Goal: Information Seeking & Learning: Learn about a topic

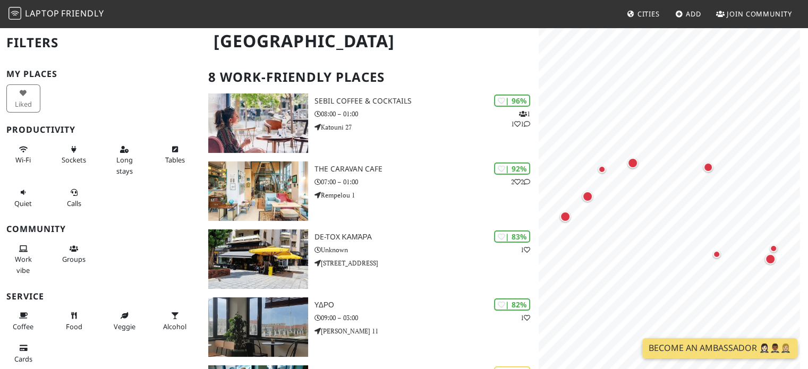
scroll to position [69, 0]
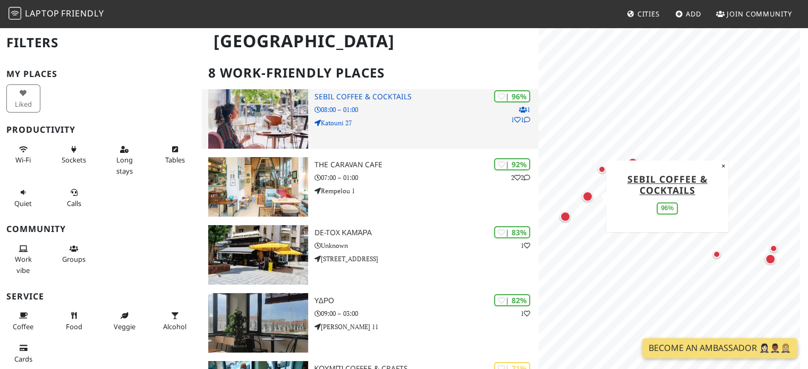
click at [377, 96] on h3 "Sebil Coffee & Cocktails" at bounding box center [426, 96] width 225 height 9
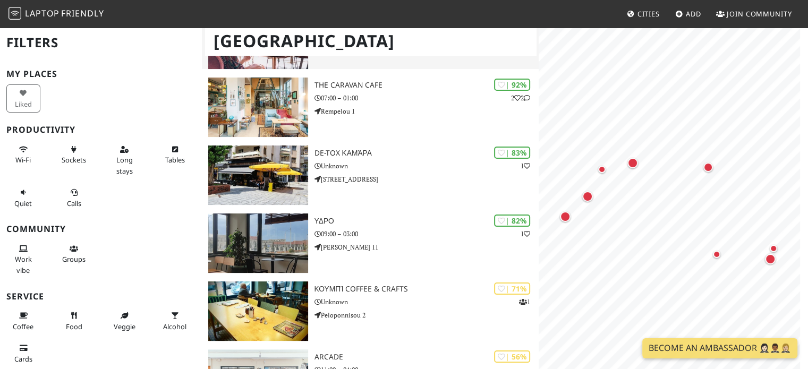
scroll to position [150, 0]
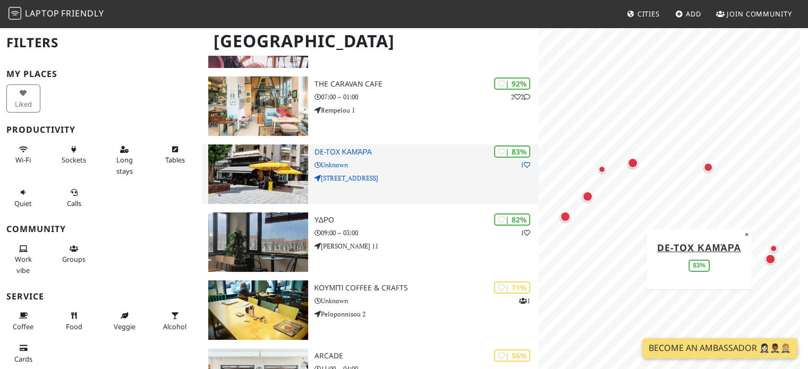
click at [338, 151] on h3 "De-tox Καμάρα" at bounding box center [426, 152] width 225 height 9
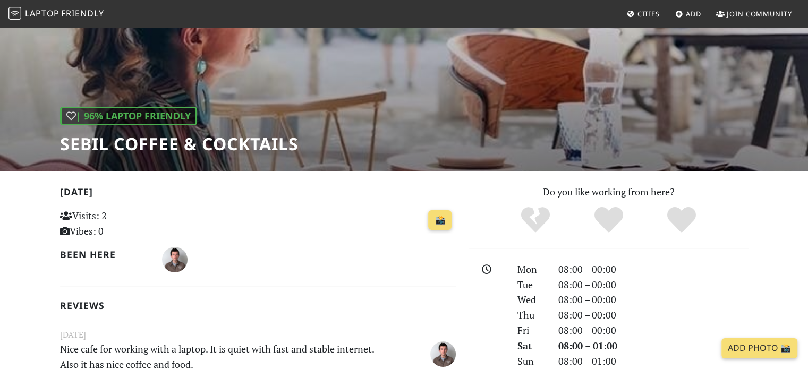
scroll to position [79, 0]
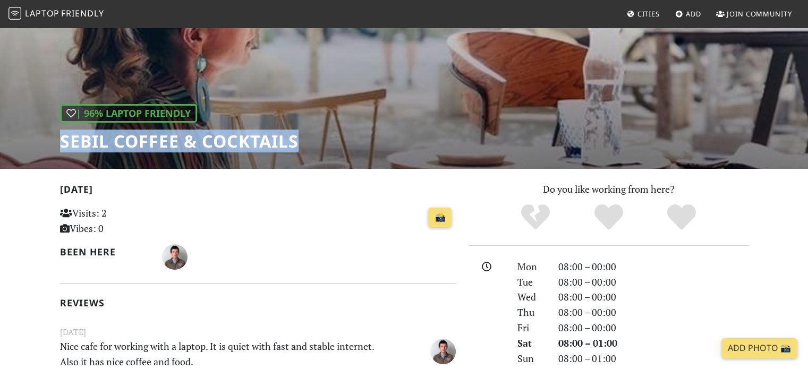
drag, startPoint x: 56, startPoint y: 143, endPoint x: 345, endPoint y: 146, distance: 289.0
click at [345, 146] on div "| 96% Laptop Friendly Sebil Coffee & Cocktails" at bounding box center [404, 58] width 808 height 221
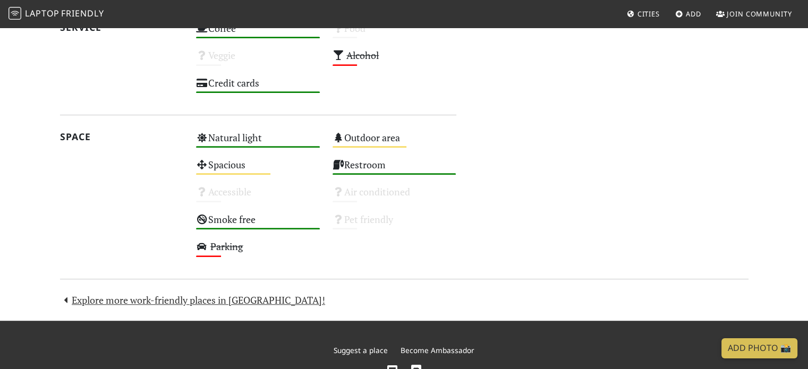
scroll to position [642, 0]
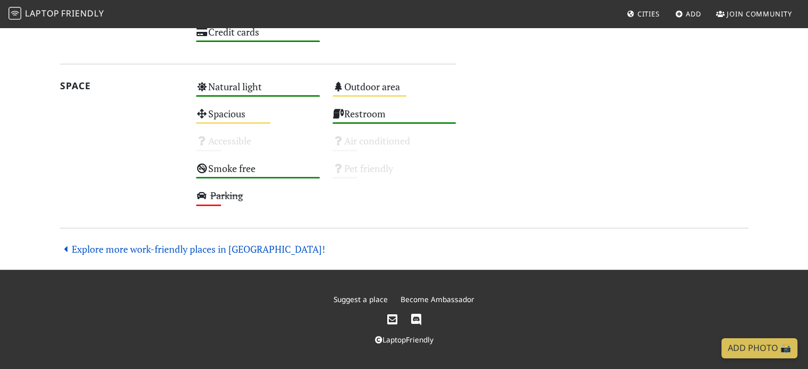
click at [190, 243] on link "Explore more work-friendly places in [GEOGRAPHIC_DATA]!" at bounding box center [193, 249] width 266 height 13
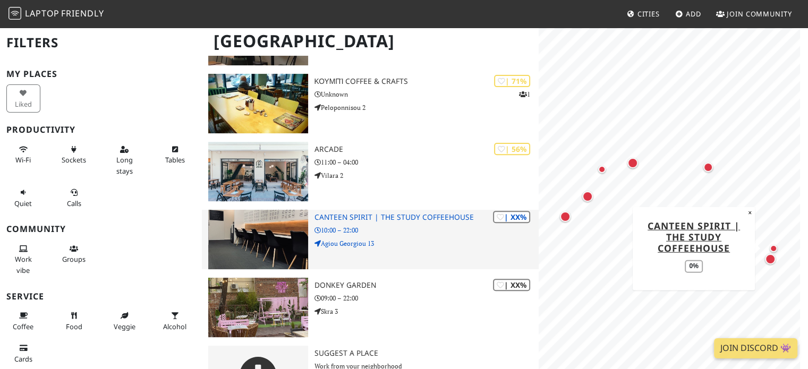
scroll to position [401, 0]
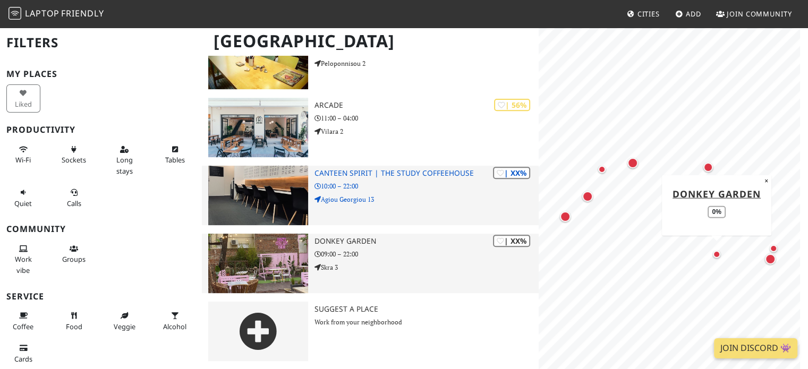
click at [387, 240] on h3 "Donkey Garden" at bounding box center [426, 241] width 225 height 9
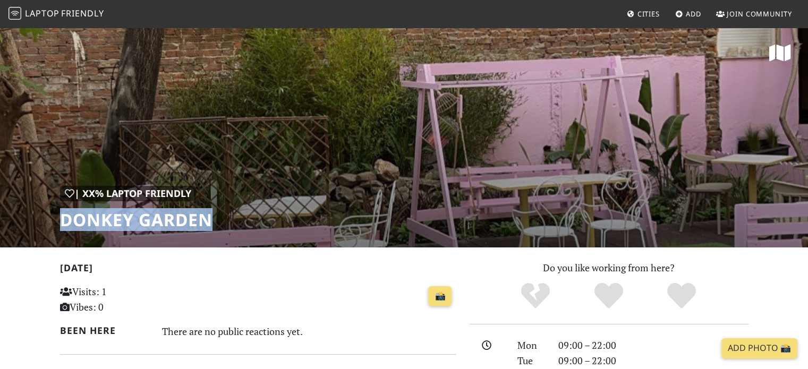
drag, startPoint x: 227, startPoint y: 228, endPoint x: 53, endPoint y: 217, distance: 174.0
click at [53, 217] on div "| XX% Laptop Friendly Donkey Garden" at bounding box center [404, 137] width 808 height 221
click at [110, 218] on h1 "Donkey Garden" at bounding box center [136, 220] width 152 height 20
drag, startPoint x: 59, startPoint y: 223, endPoint x: 287, endPoint y: 234, distance: 228.2
click at [287, 234] on div "| XX% Laptop Friendly Donkey Garden" at bounding box center [404, 137] width 808 height 221
